Goal: Check status: Check status

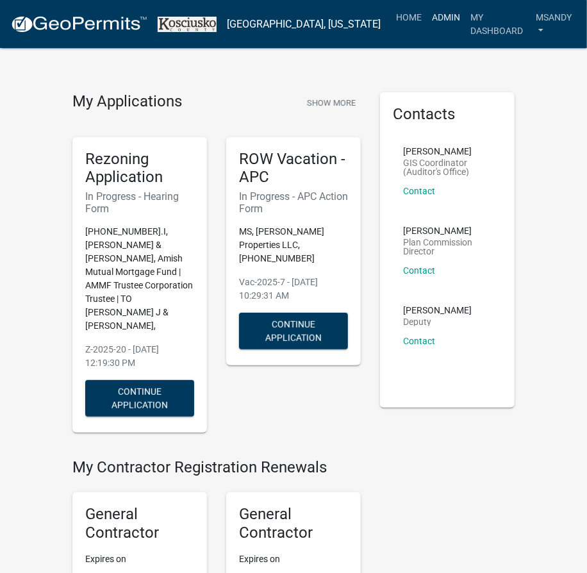
click at [427, 16] on link "Admin" at bounding box center [446, 17] width 38 height 24
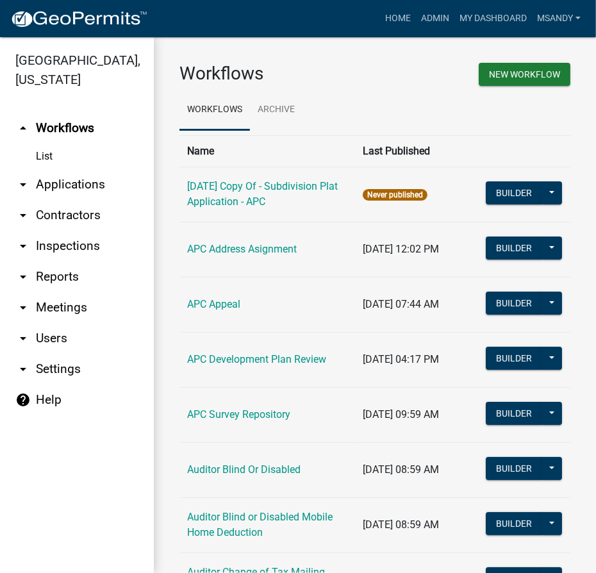
click at [74, 181] on link "arrow_drop_down Applications" at bounding box center [77, 184] width 154 height 31
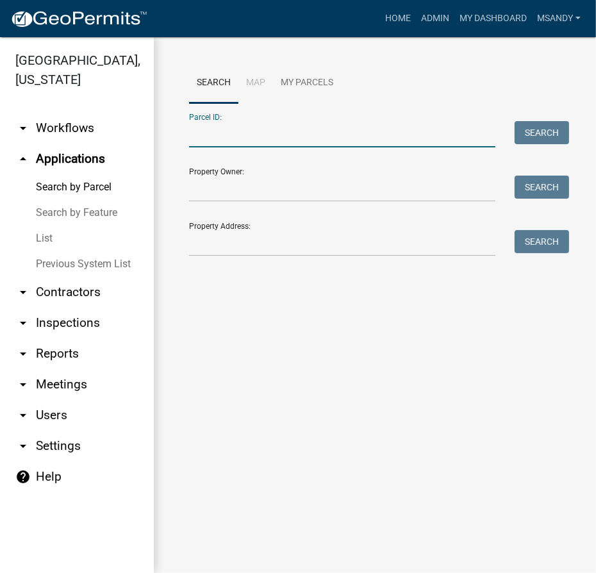
click at [308, 130] on input "Parcel ID:" at bounding box center [342, 134] width 306 height 26
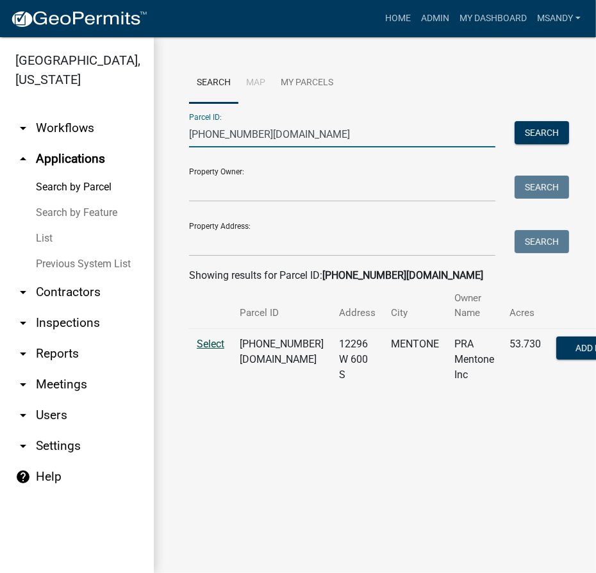
type input "[PHONE_NUMBER][DOMAIN_NAME]"
click at [216, 338] on span "Select" at bounding box center [211, 344] width 28 height 12
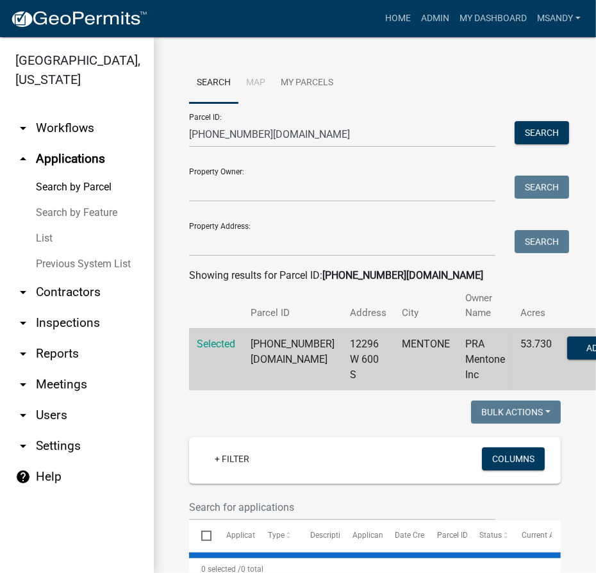
select select "3: 100"
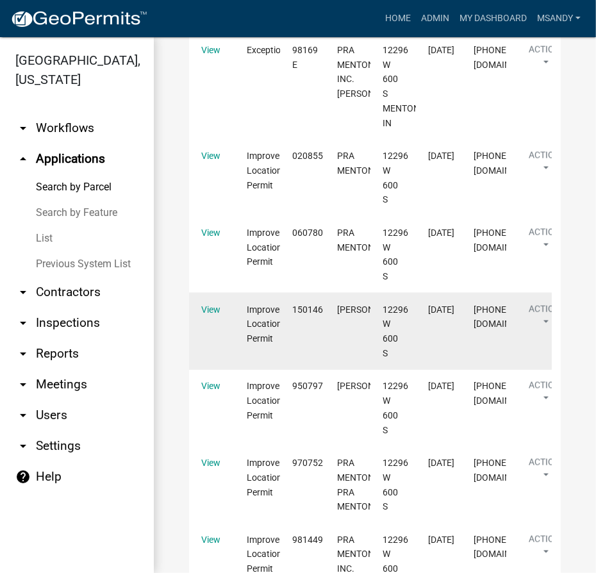
scroll to position [1132, 0]
